Goal: Find specific page/section: Find specific page/section

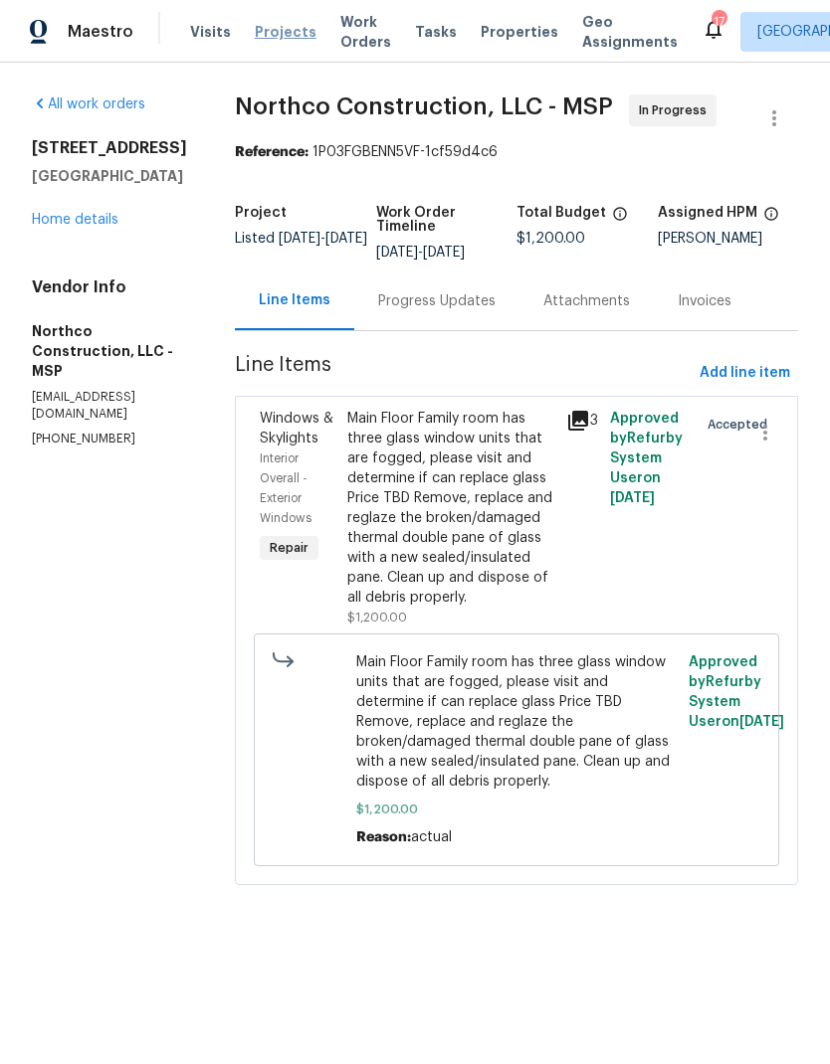
click at [289, 37] on span "Projects" at bounding box center [286, 32] width 62 height 20
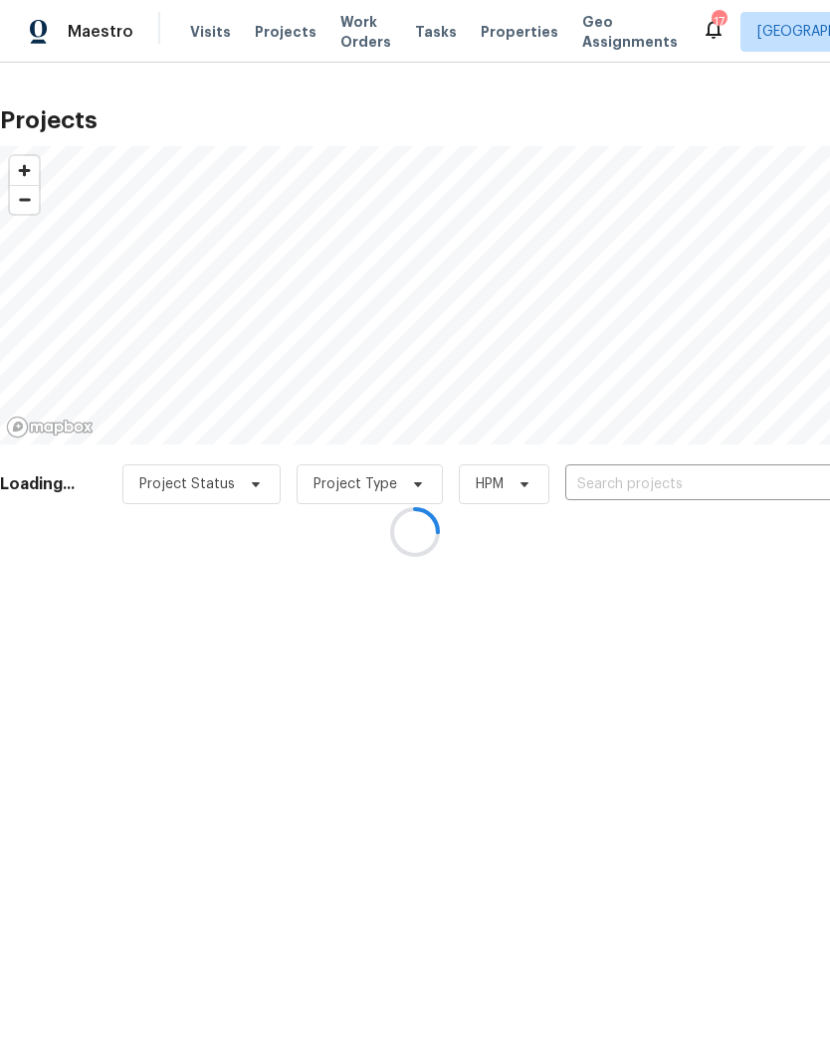
click at [690, 499] on div at bounding box center [415, 532] width 830 height 1064
click at [673, 489] on div at bounding box center [415, 532] width 830 height 1064
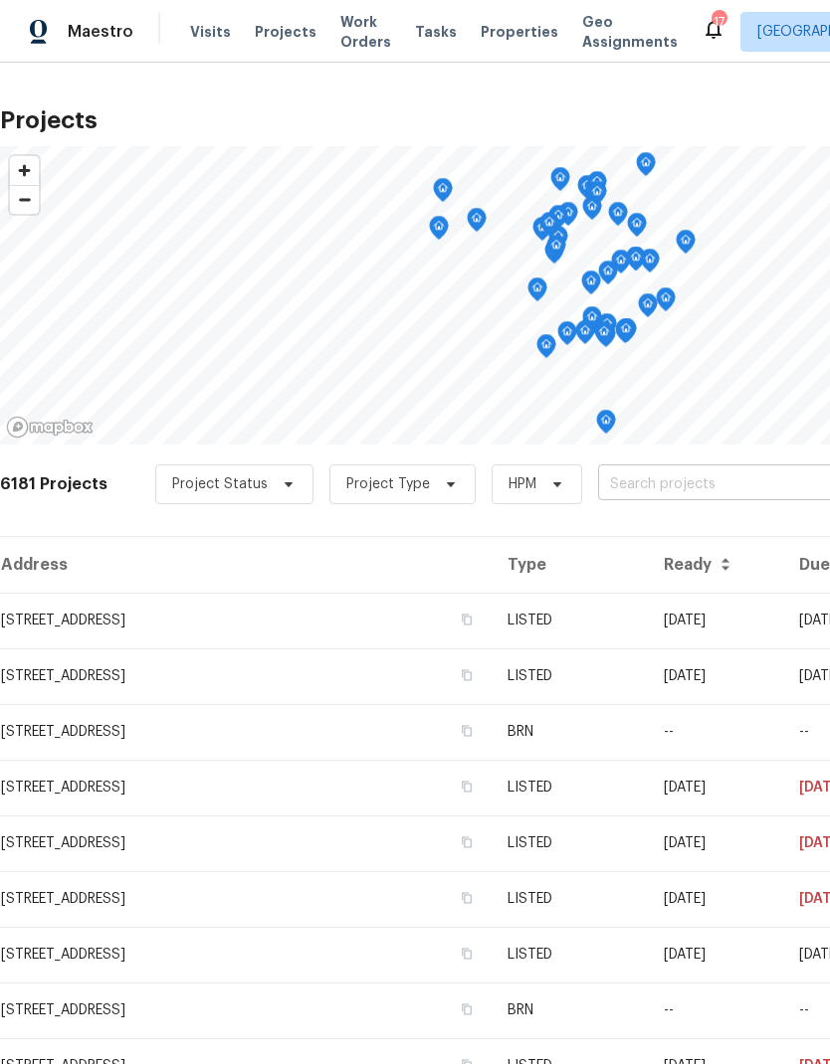
click at [674, 491] on input "text" at bounding box center [712, 484] width 228 height 31
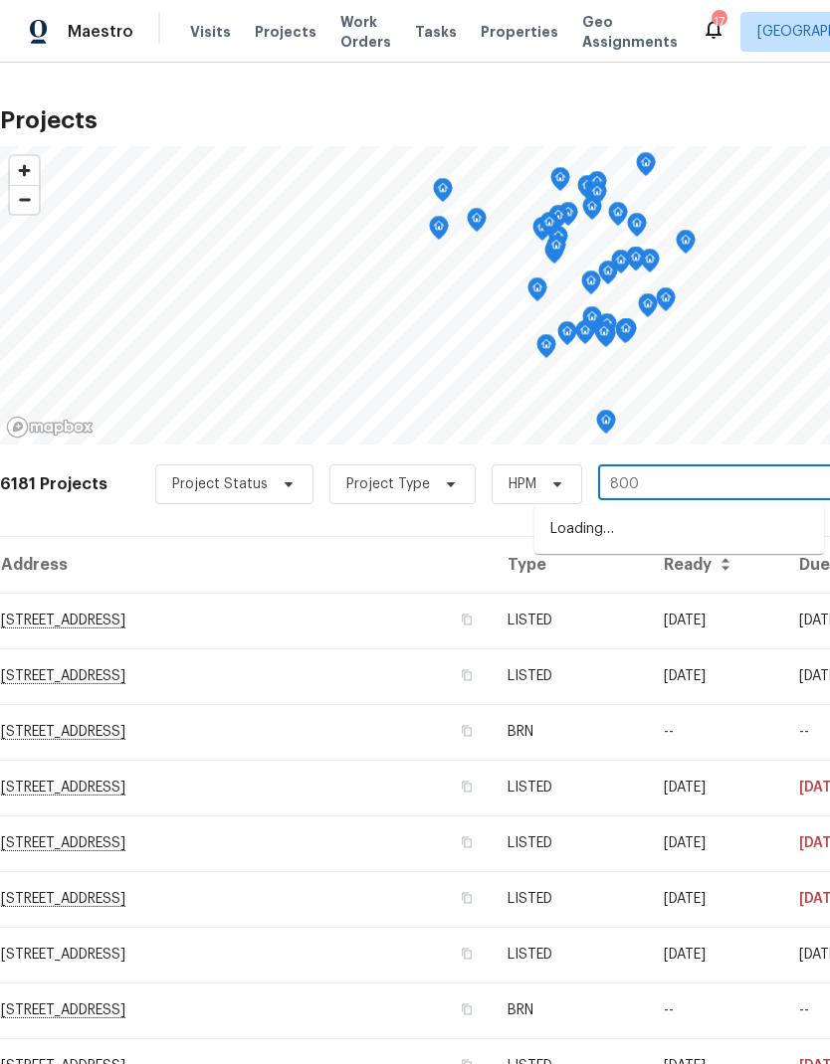
type input "8000"
click at [674, 526] on li "[STREET_ADDRESS]" at bounding box center [678, 530] width 289 height 34
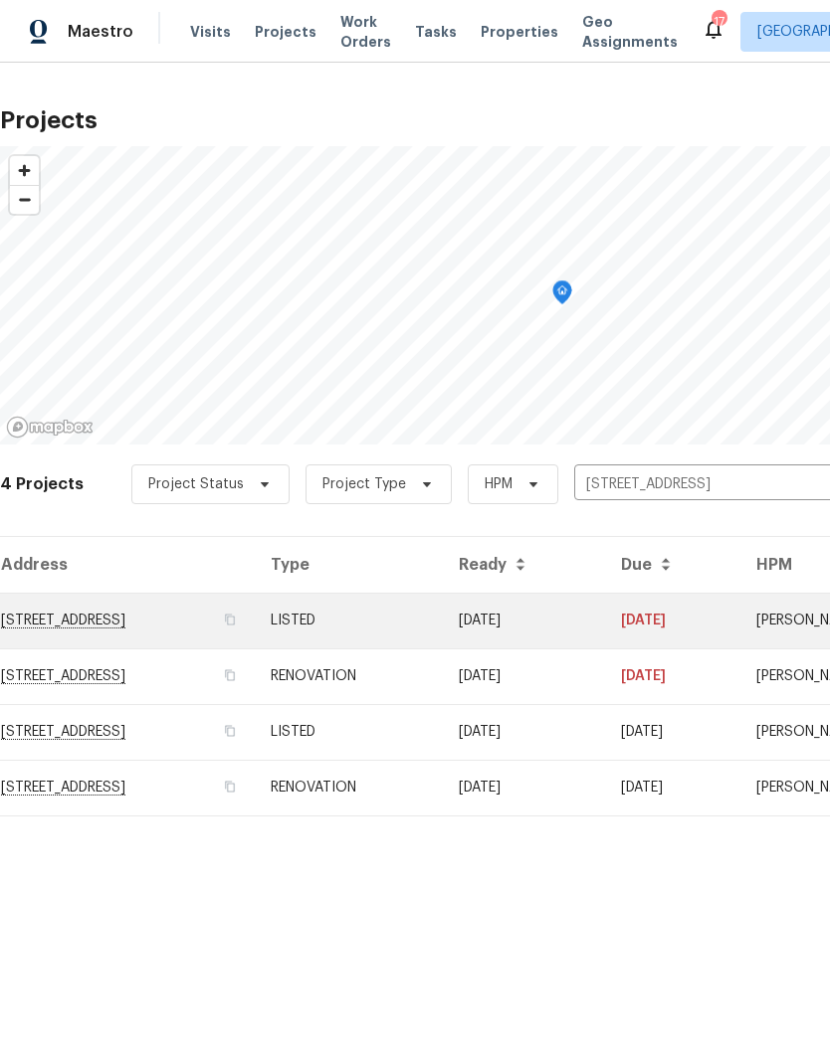
click at [151, 620] on td "[STREET_ADDRESS]" at bounding box center [127, 621] width 255 height 56
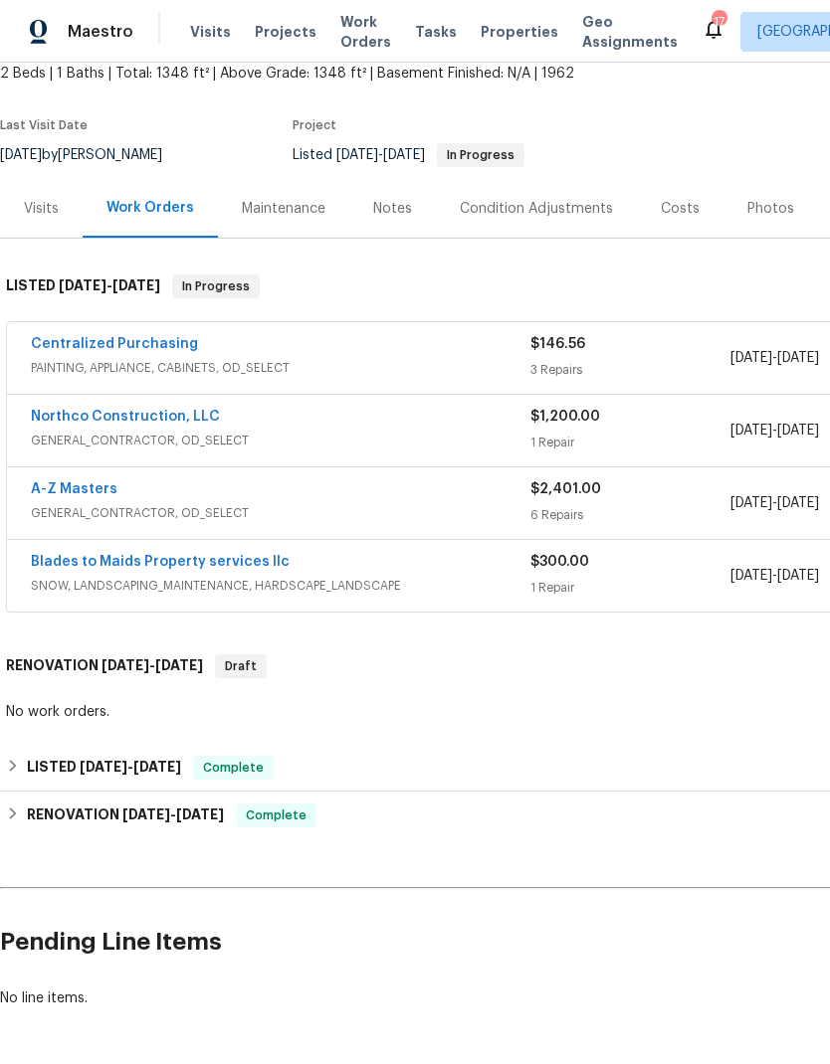
scroll to position [121, 0]
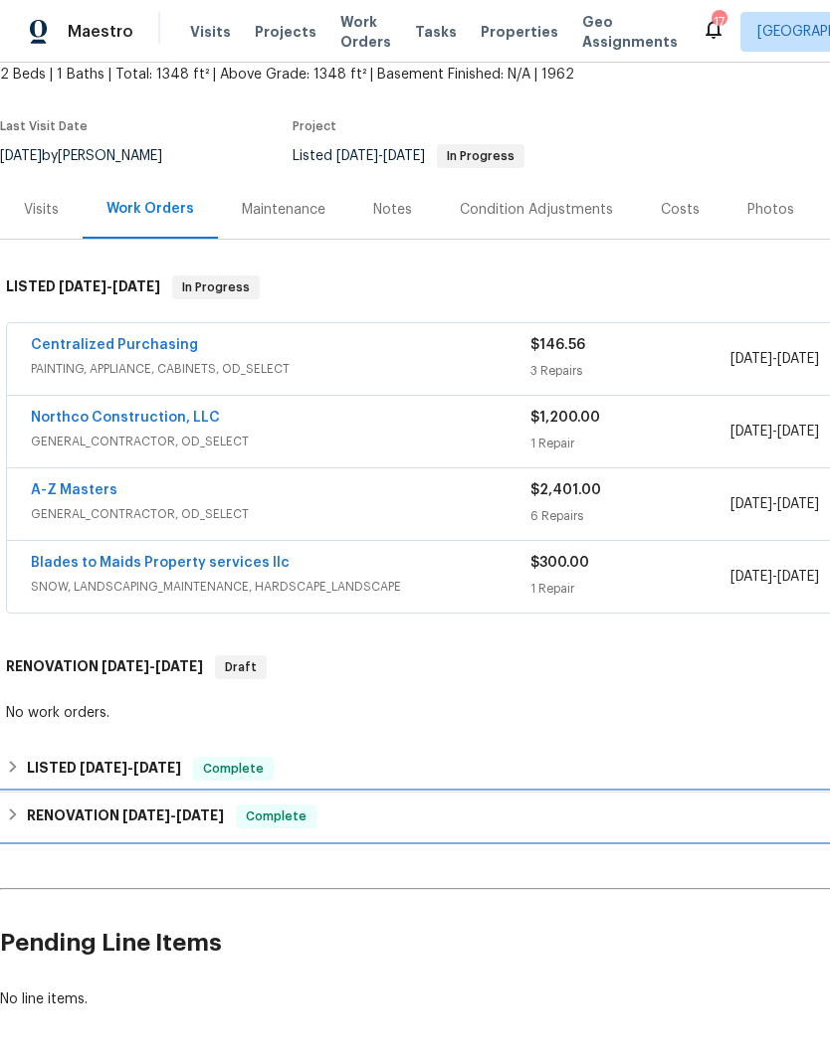
click at [31, 818] on h6 "RENOVATION [DATE] - [DATE]" at bounding box center [125, 817] width 197 height 24
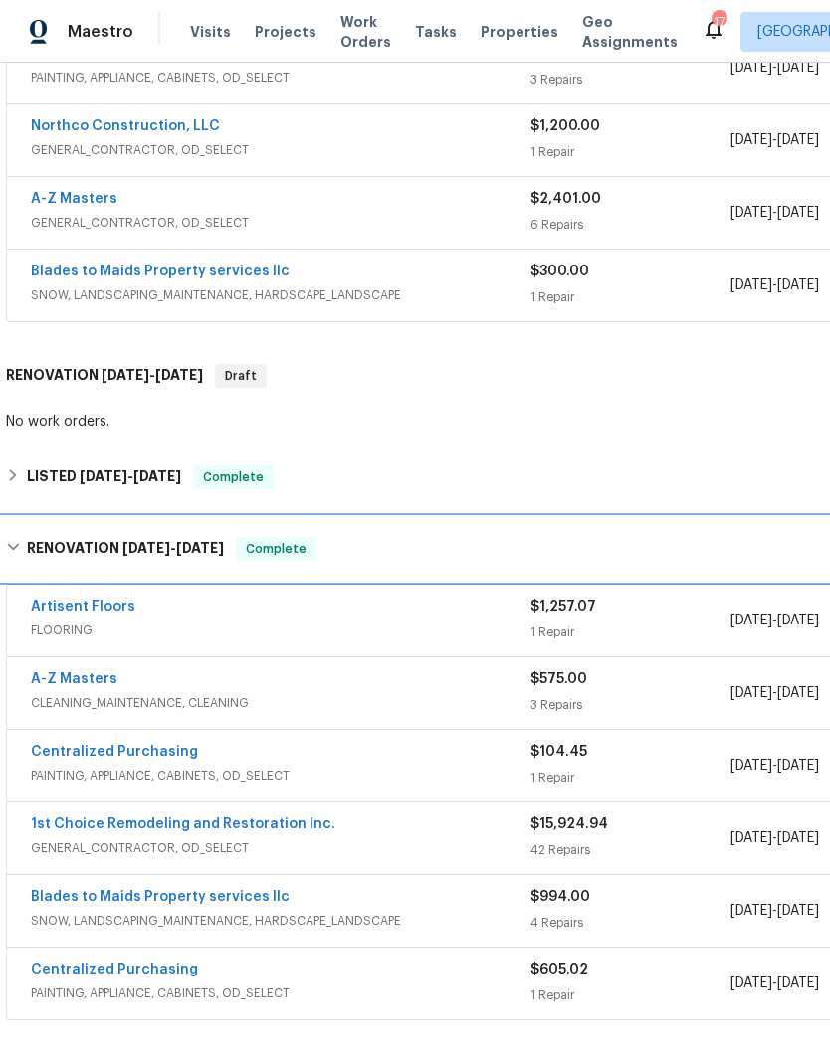
scroll to position [415, 0]
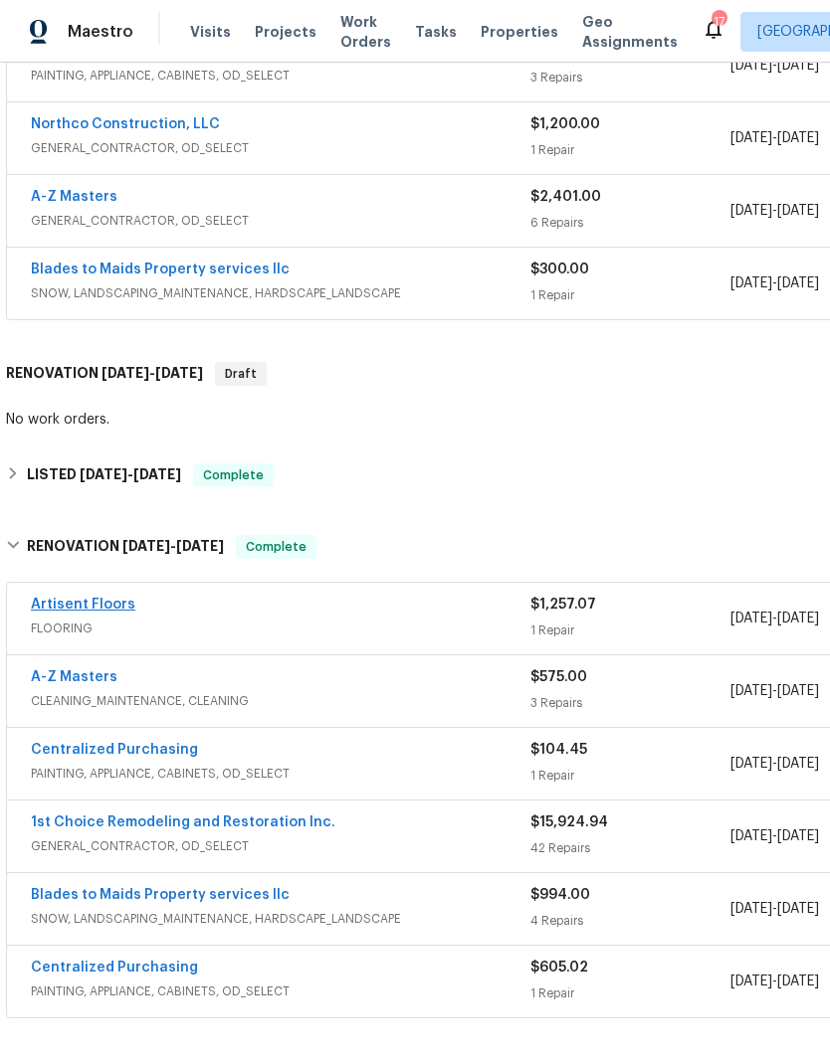
click at [96, 608] on link "Artisent Floors" at bounding box center [83, 605] width 104 height 14
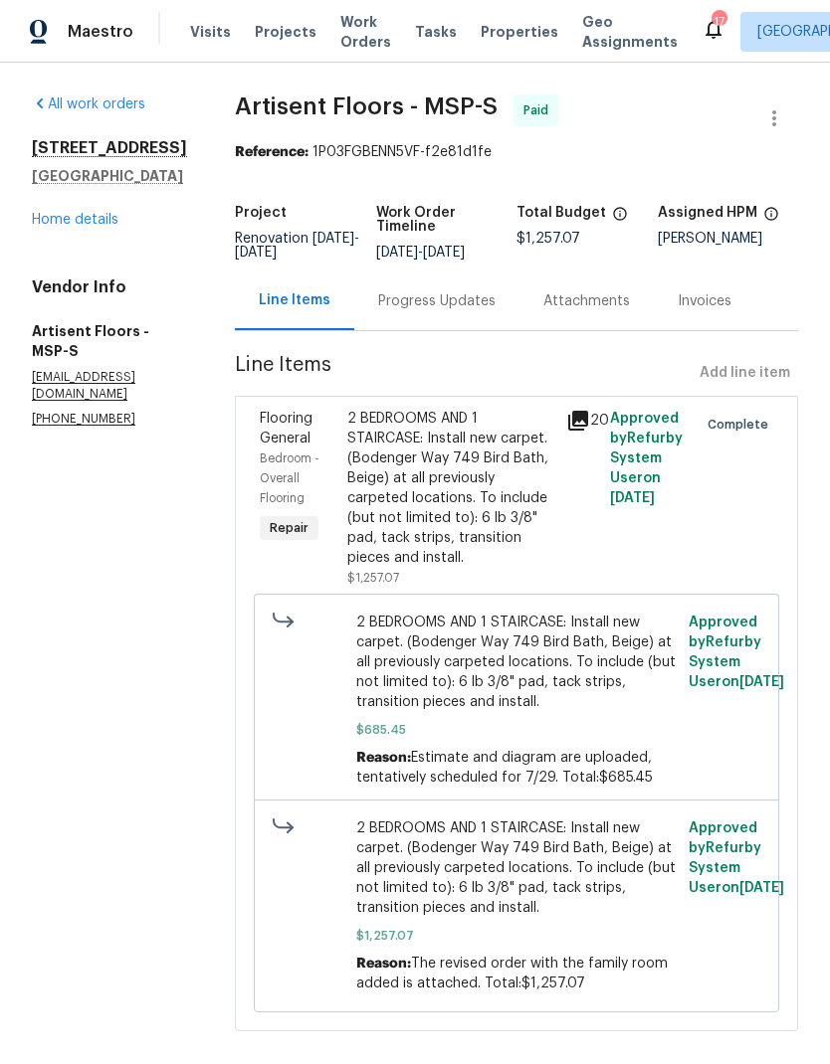
click at [436, 300] on div "Progress Updates" at bounding box center [436, 301] width 117 height 20
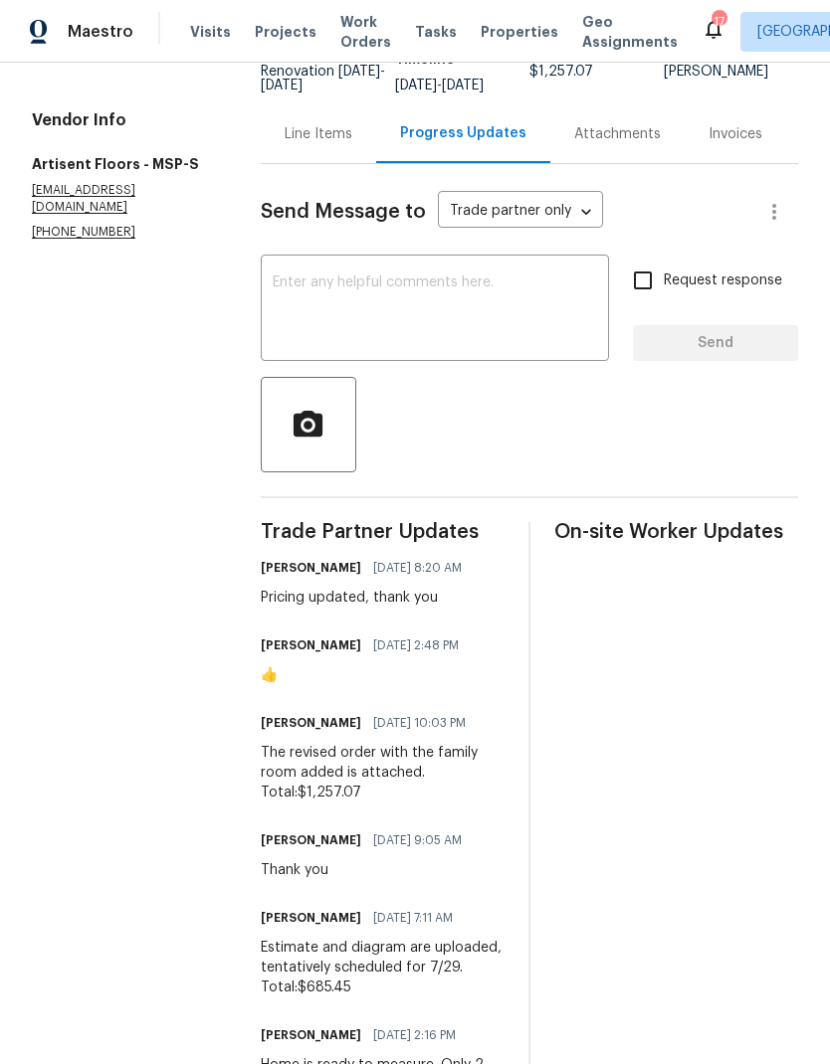
scroll to position [166, 0]
